Goal: Task Accomplishment & Management: Manage account settings

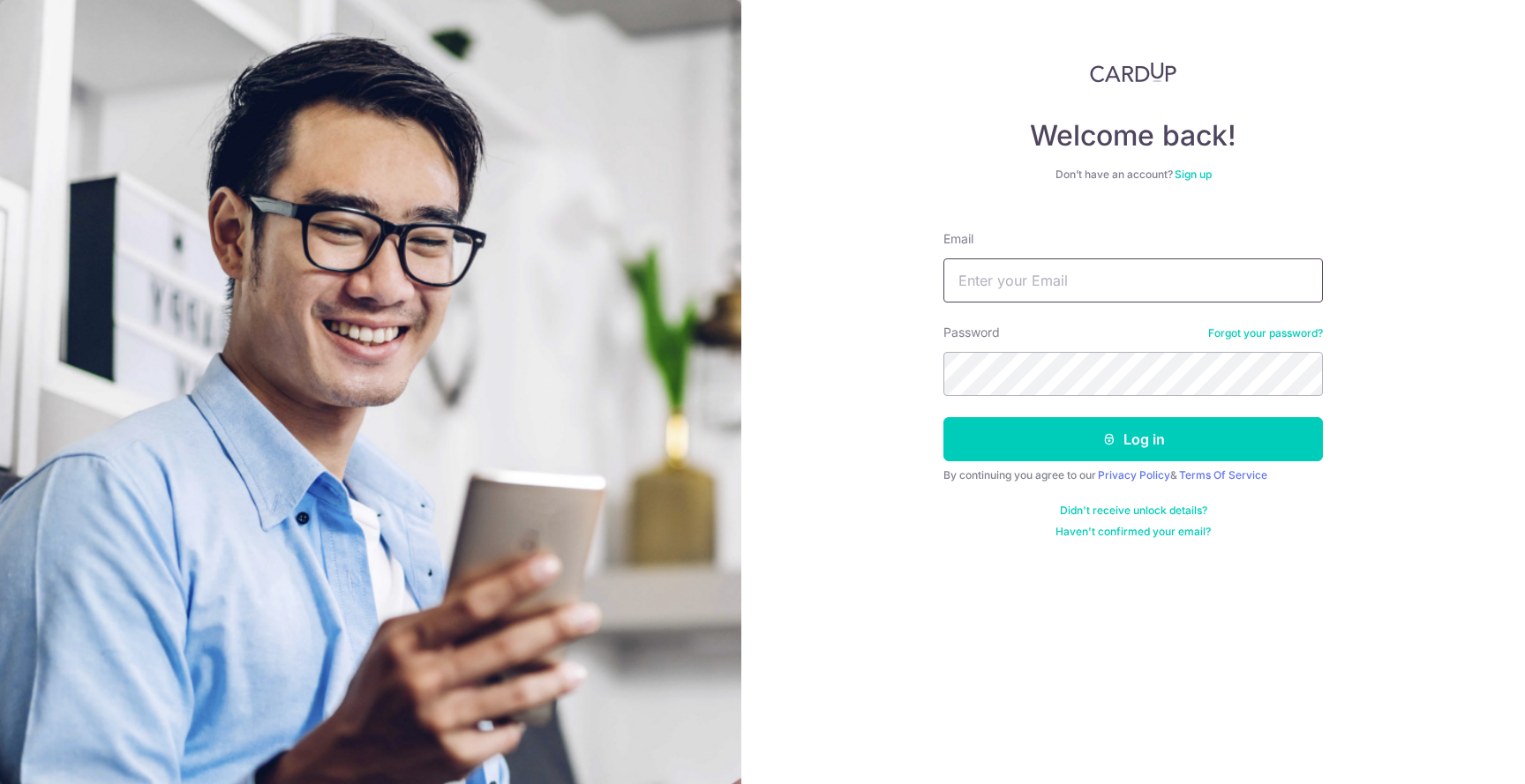
click at [1087, 276] on input "Email" at bounding box center [1132, 280] width 379 height 44
type input "[EMAIL_ADDRESS][DOMAIN_NAME]"
click at [943, 417] on button "Log in" at bounding box center [1132, 439] width 379 height 44
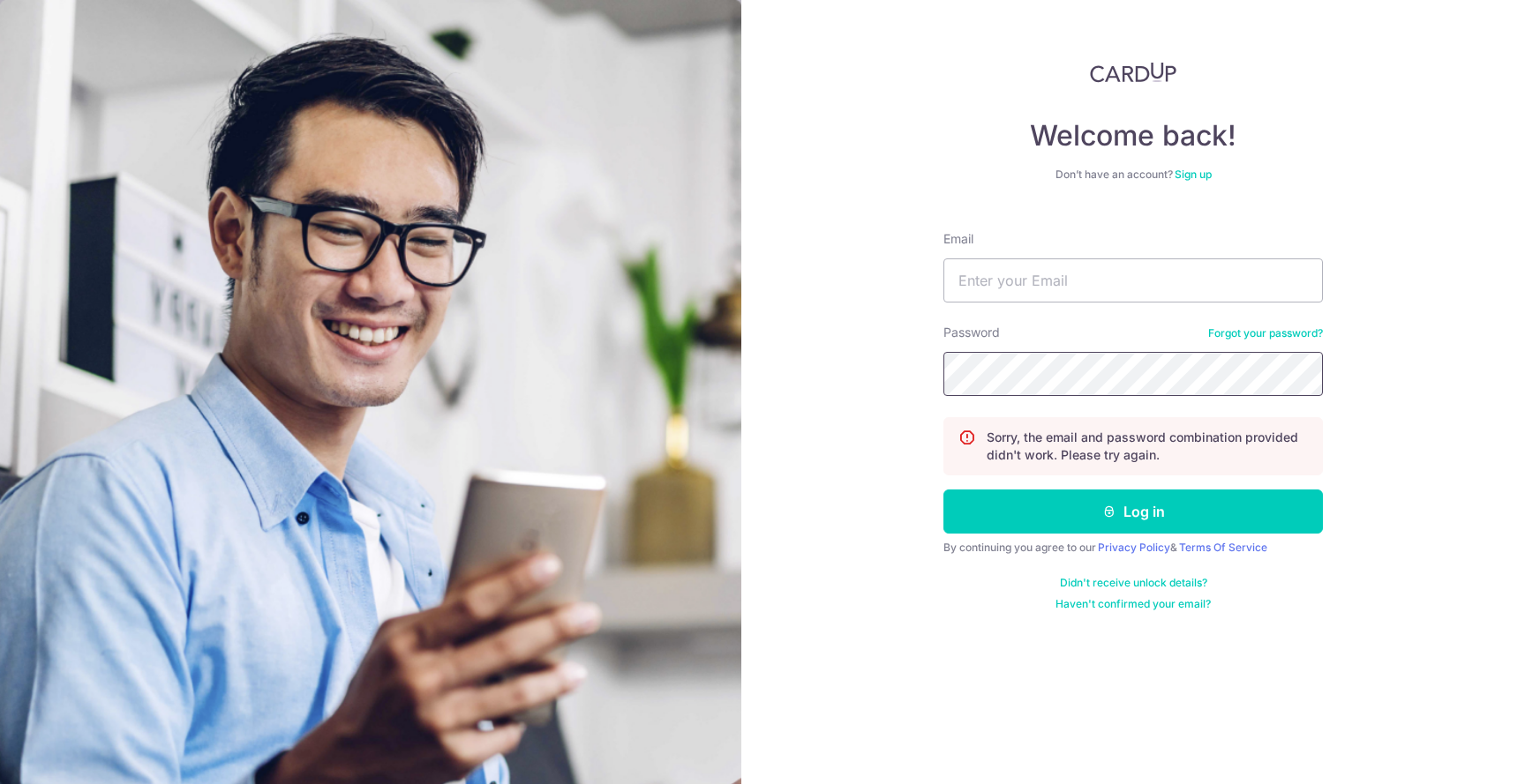
click at [943, 490] on button "Log in" at bounding box center [1132, 512] width 379 height 44
click at [1105, 268] on input "Email" at bounding box center [1132, 280] width 379 height 44
click at [1161, 292] on input "Email" at bounding box center [1132, 280] width 379 height 44
type input "[EMAIL_ADDRESS][DOMAIN_NAME]"
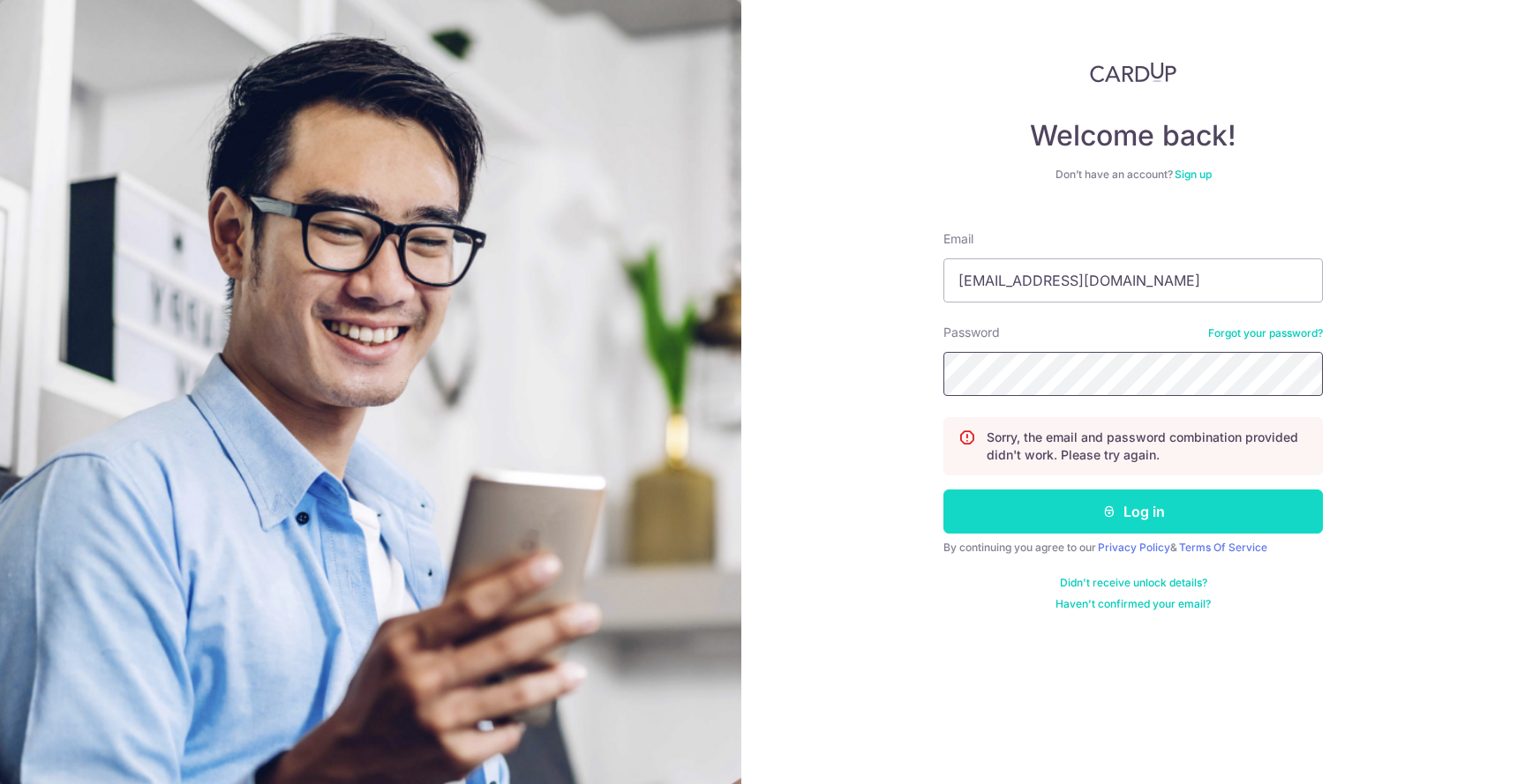
click at [1097, 514] on button "Log in" at bounding box center [1132, 512] width 379 height 44
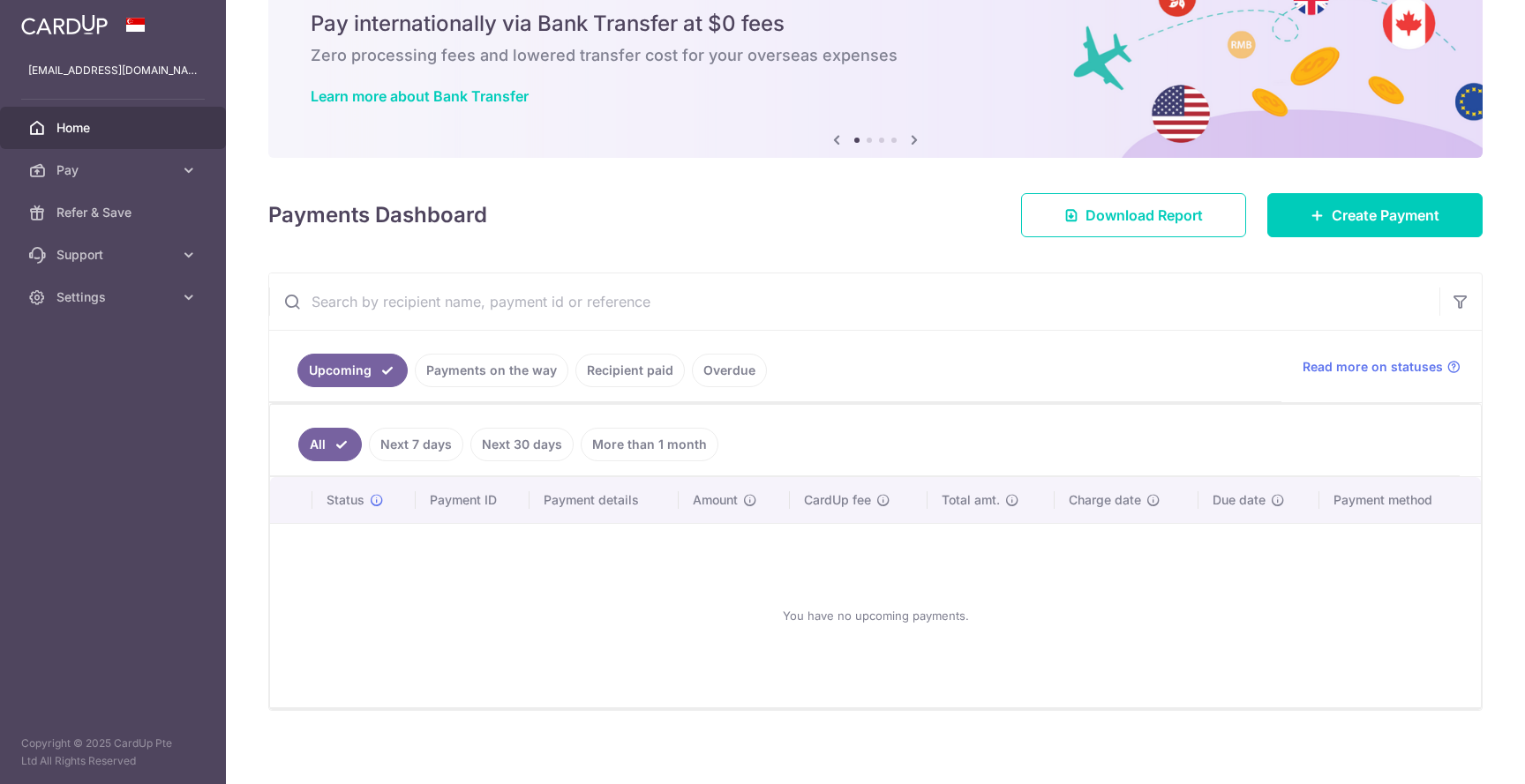
scroll to position [78, 0]
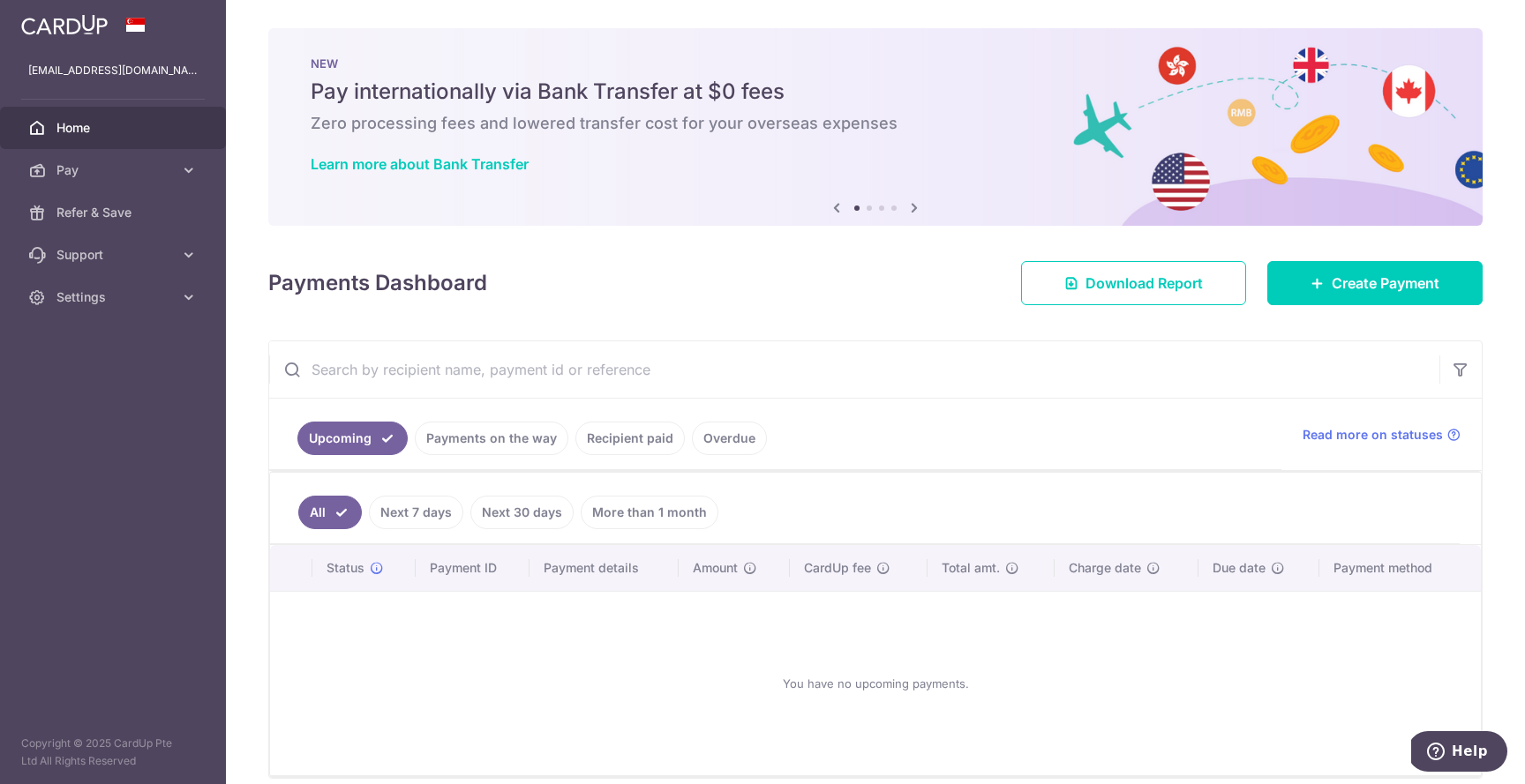
click at [907, 207] on icon at bounding box center [914, 207] width 21 height 22
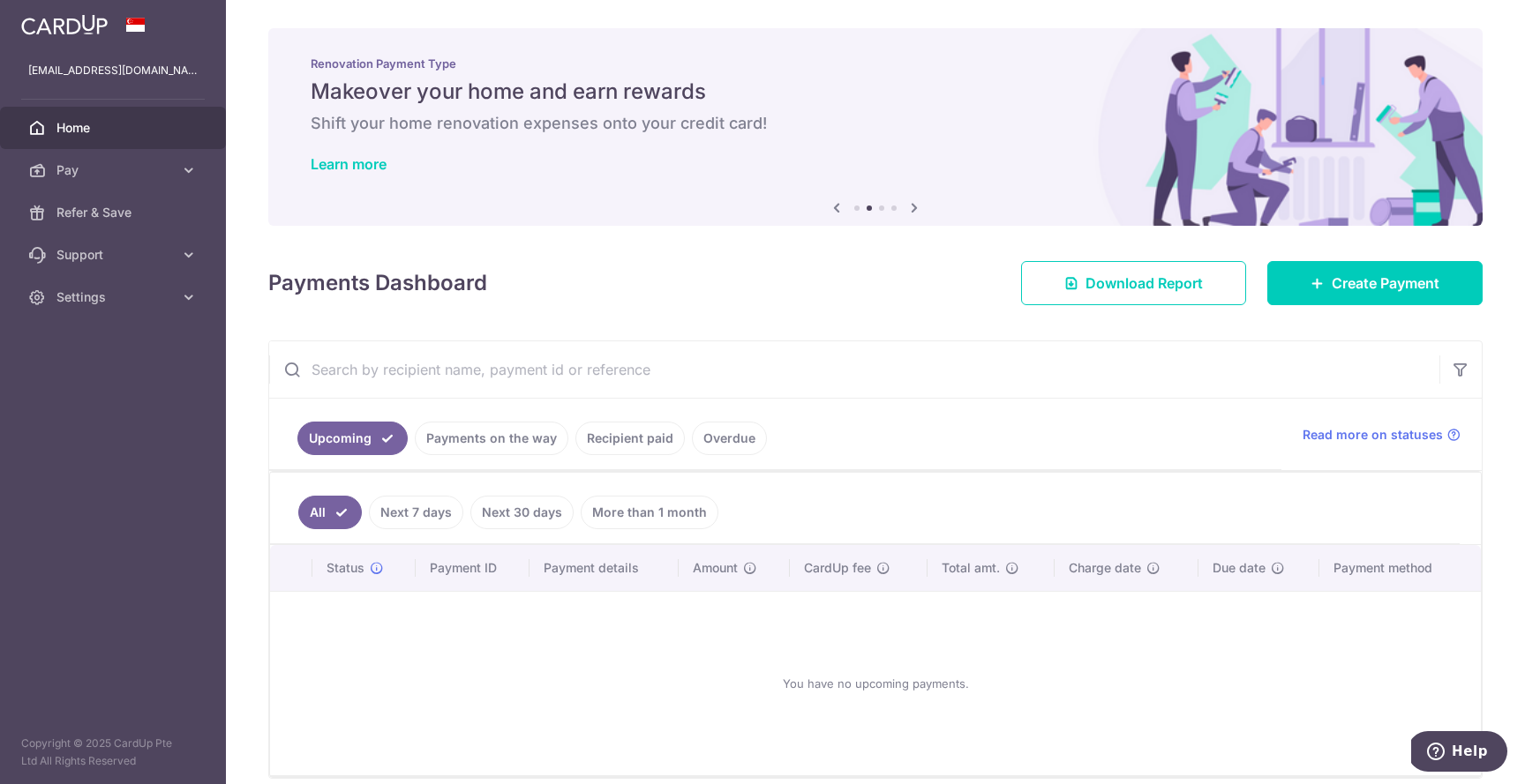
click at [907, 207] on icon at bounding box center [914, 207] width 21 height 22
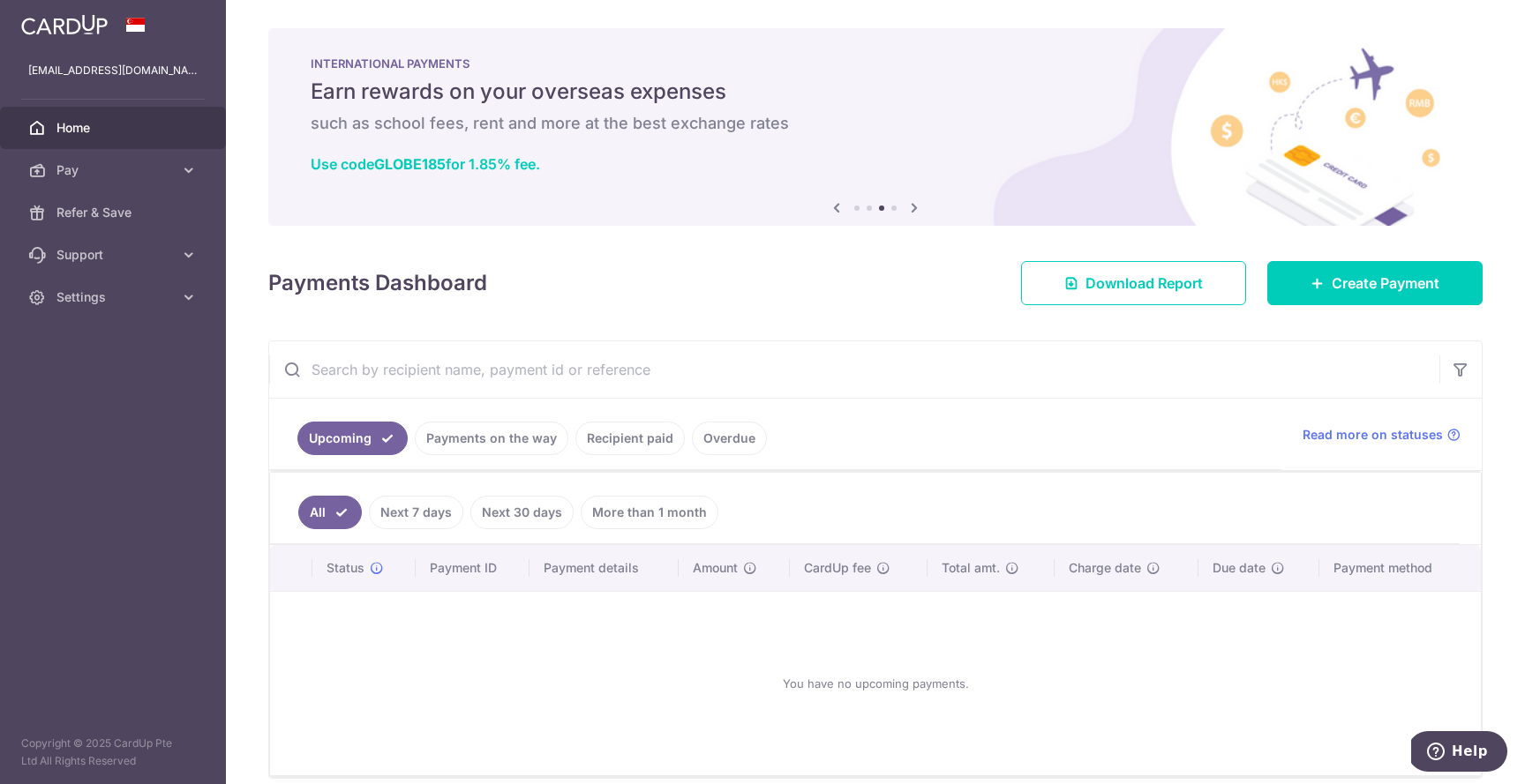
click at [907, 207] on icon at bounding box center [914, 207] width 21 height 22
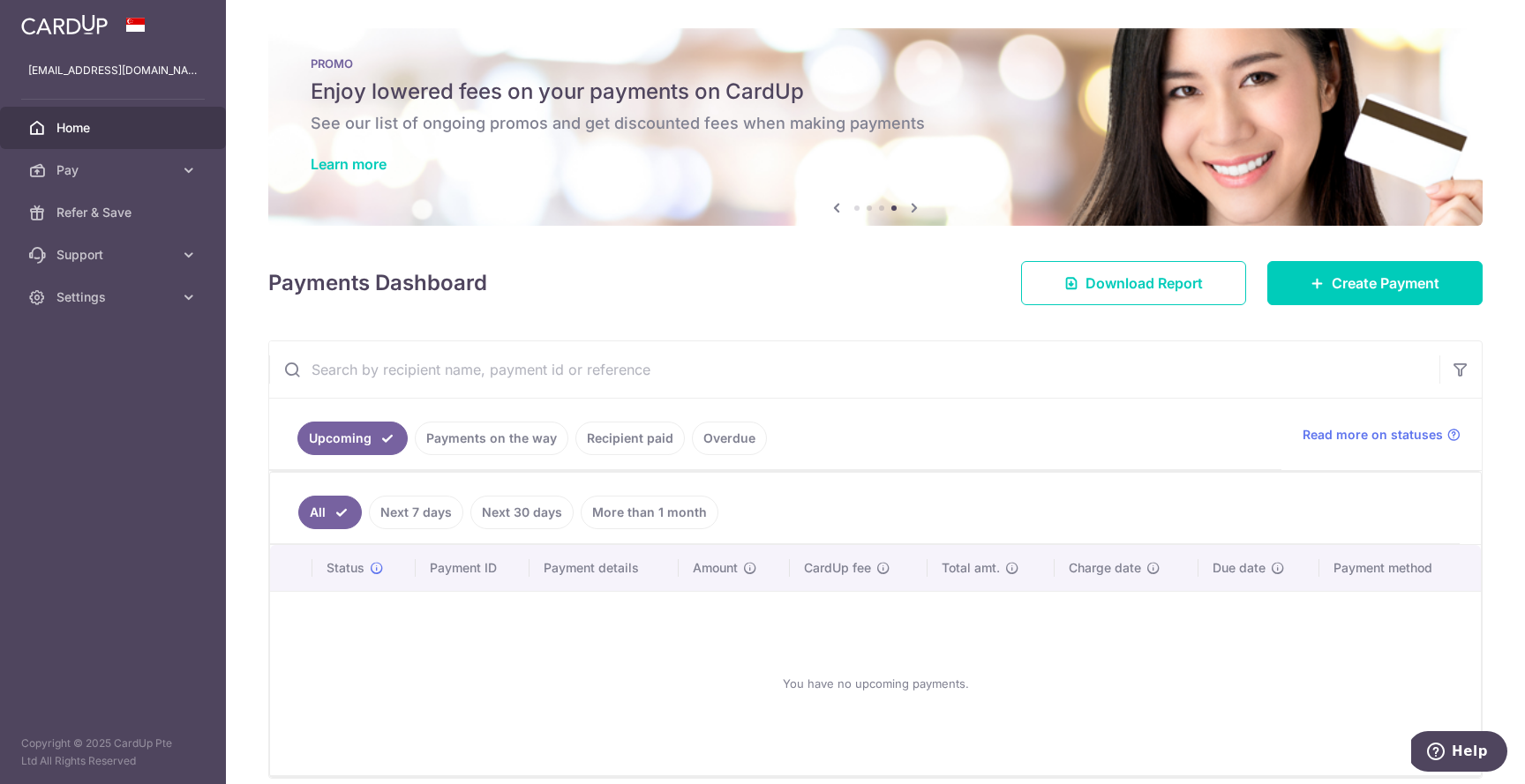
click at [633, 87] on h5 "Enjoy lowered fees on your payments on CardUp" at bounding box center [875, 91] width 1129 height 28
click at [369, 158] on link "Learn more" at bounding box center [349, 163] width 76 height 17
